Goal: Navigation & Orientation: Go to known website

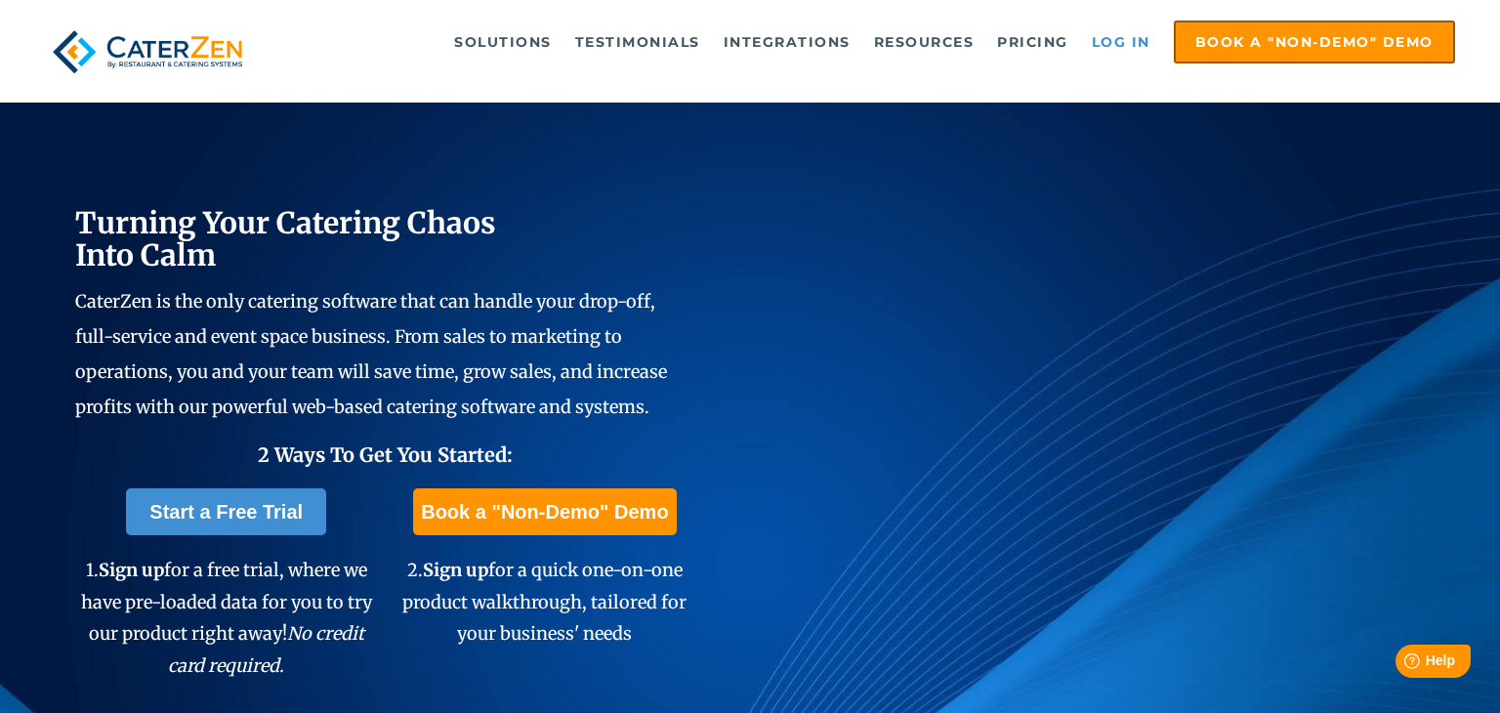
click at [1129, 44] on link "Log in" at bounding box center [1121, 41] width 78 height 39
click at [1116, 42] on link "Log in" at bounding box center [1121, 41] width 78 height 39
click at [1129, 43] on link "Log in" at bounding box center [1121, 41] width 78 height 39
